Goal: Information Seeking & Learning: Learn about a topic

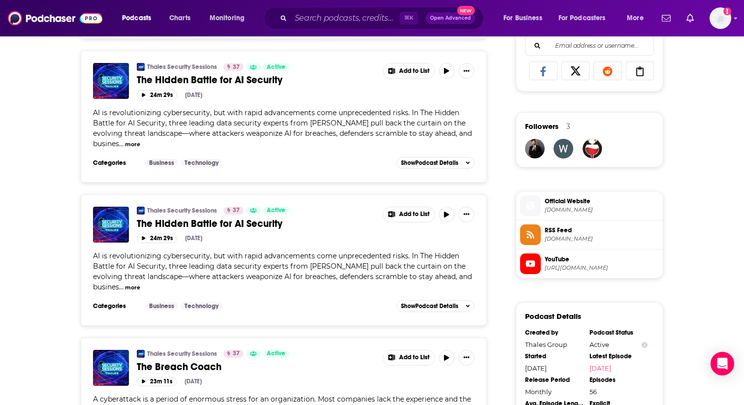
scroll to position [640, 0]
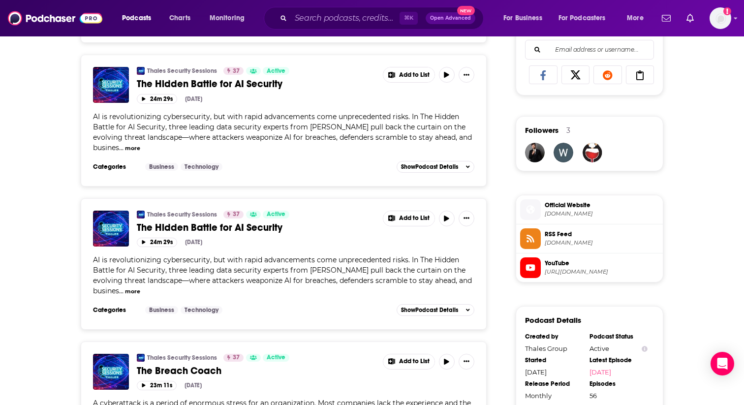
click at [580, 273] on span "[URL][DOMAIN_NAME]" at bounding box center [602, 271] width 114 height 7
click at [577, 245] on span "[DOMAIN_NAME]" at bounding box center [602, 242] width 114 height 7
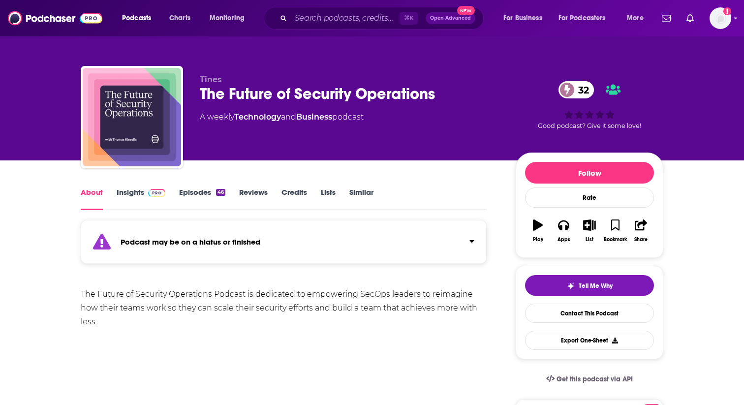
click at [192, 191] on link "Episodes 46" at bounding box center [202, 199] width 46 height 23
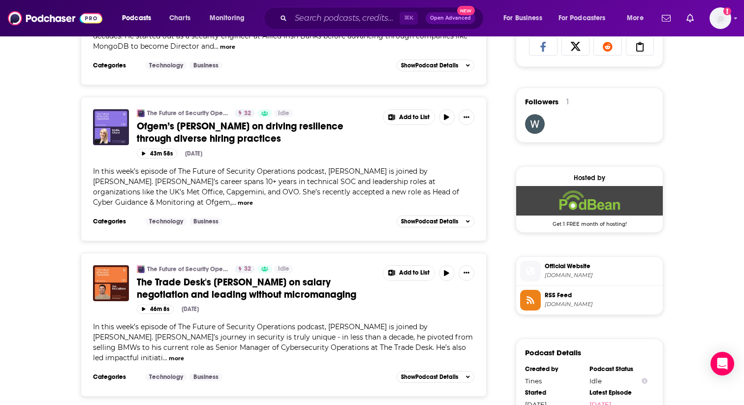
scroll to position [693, 0]
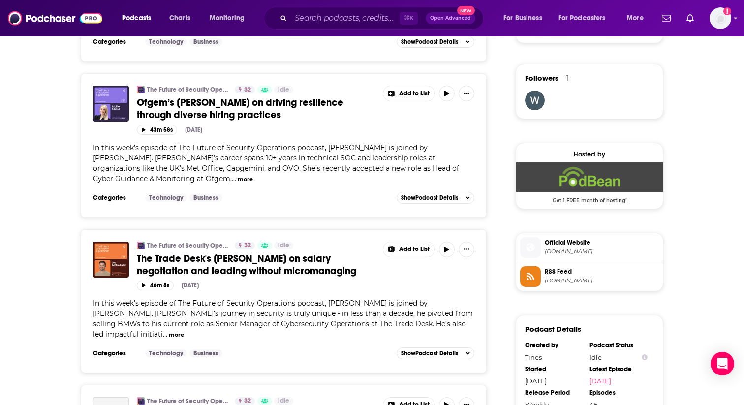
click at [557, 253] on span "thefutureofsecurityoperations.podbean.com" at bounding box center [602, 251] width 114 height 7
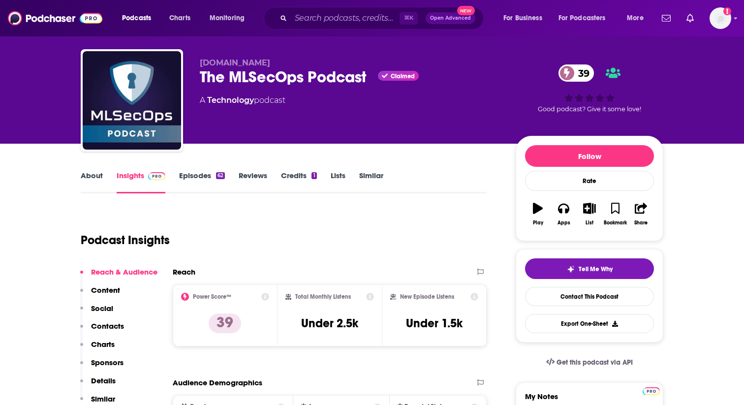
scroll to position [22, 0]
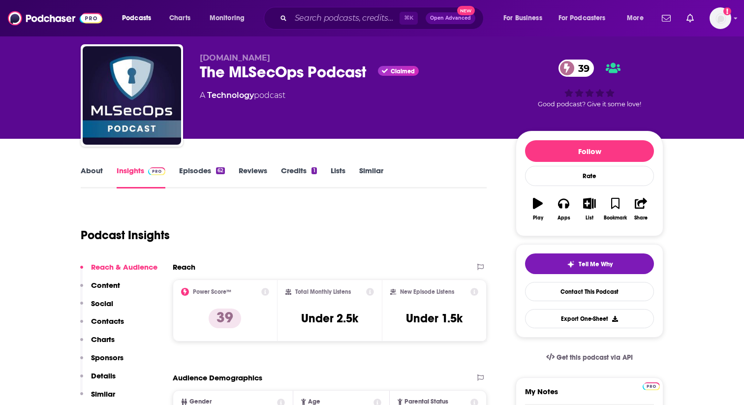
click at [193, 169] on link "Episodes 62" at bounding box center [202, 177] width 46 height 23
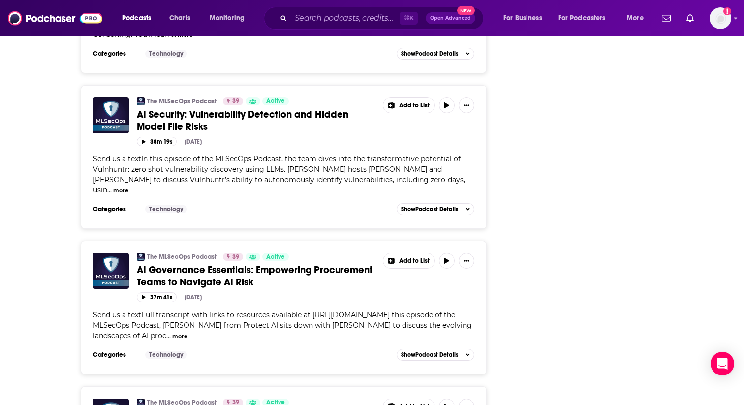
scroll to position [2780, 0]
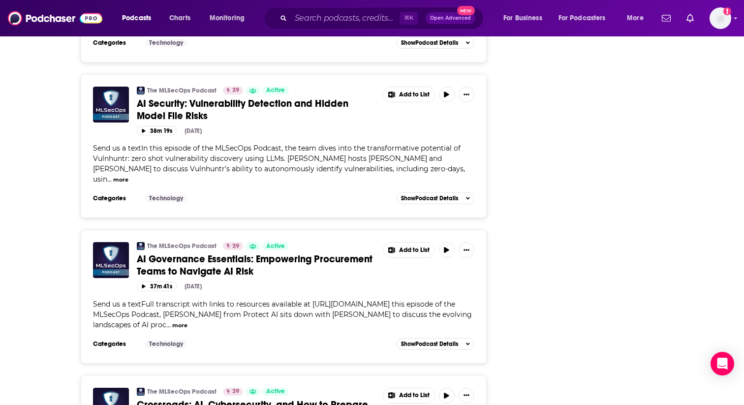
click at [128, 184] on button "more" at bounding box center [120, 180] width 15 height 8
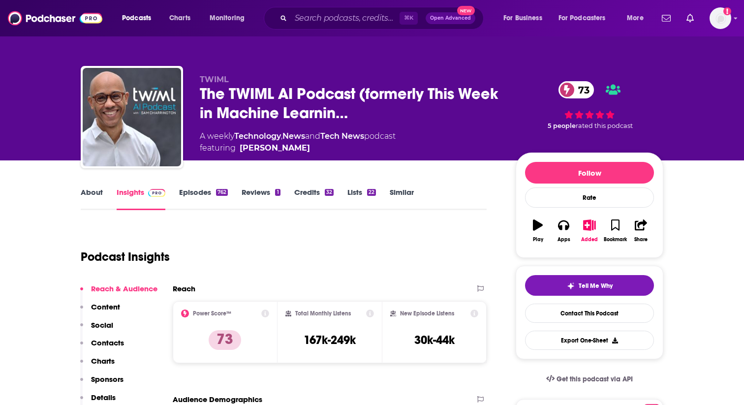
scroll to position [34, 0]
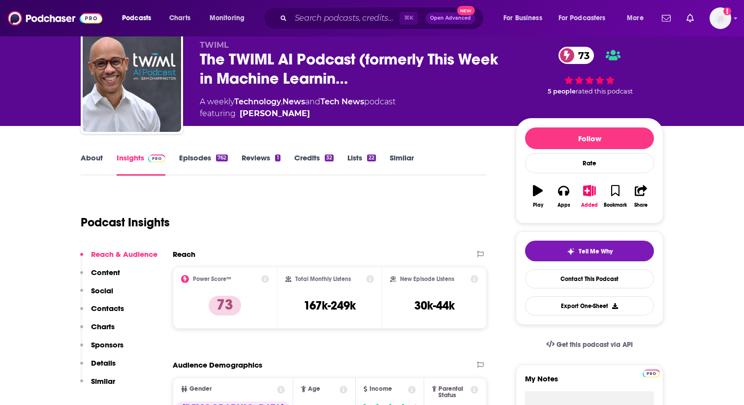
click at [193, 162] on link "Episodes 762" at bounding box center [203, 164] width 49 height 23
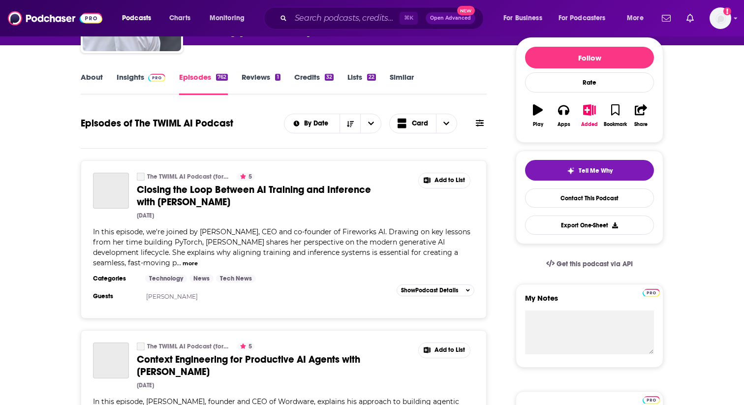
scroll to position [157, 0]
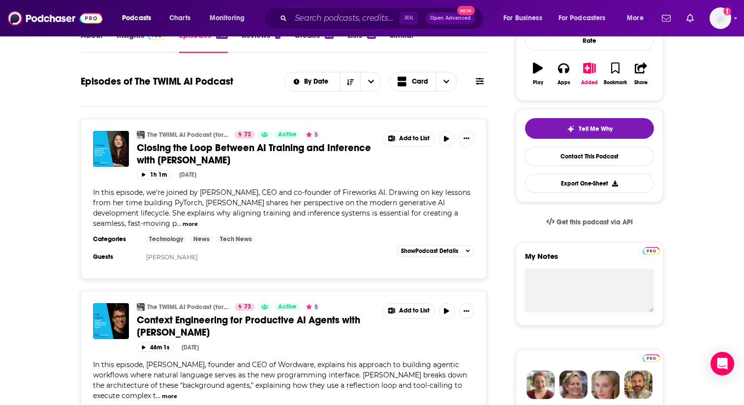
click at [198, 220] on button "more" at bounding box center [190, 224] width 15 height 8
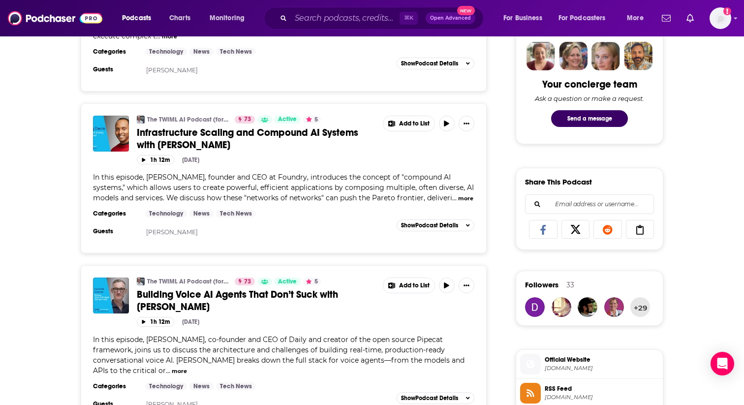
scroll to position [486, 0]
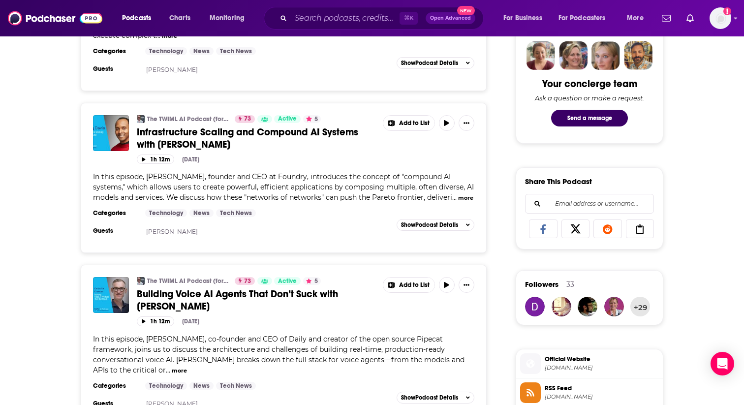
click at [564, 366] on span "twimlai.com" at bounding box center [602, 367] width 114 height 7
